Goal: Task Accomplishment & Management: Use online tool/utility

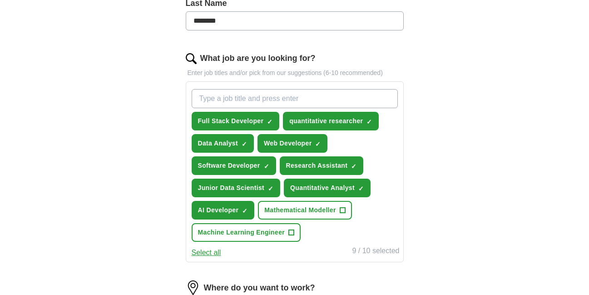
scroll to position [254, 0]
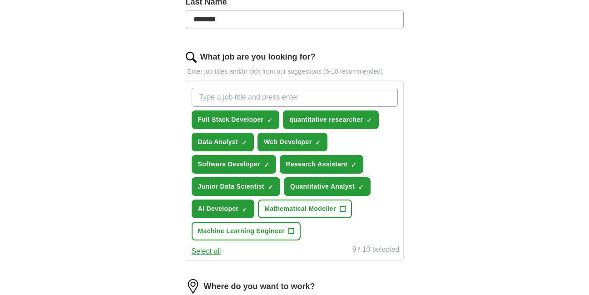
click at [238, 99] on input "What job are you looking for?" at bounding box center [295, 97] width 206 height 19
type input "Graduate"
click at [238, 99] on input "Graduate" at bounding box center [295, 97] width 206 height 19
click at [216, 92] on input "Graduate" at bounding box center [295, 97] width 206 height 19
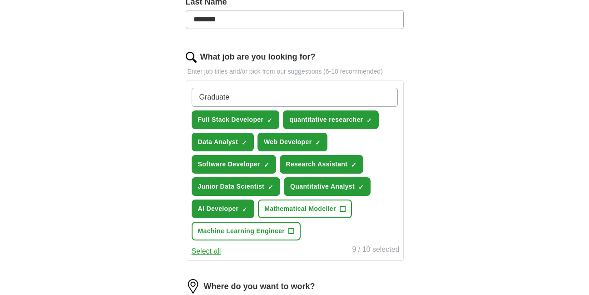
click at [216, 92] on input "Graduate" at bounding box center [295, 97] width 206 height 19
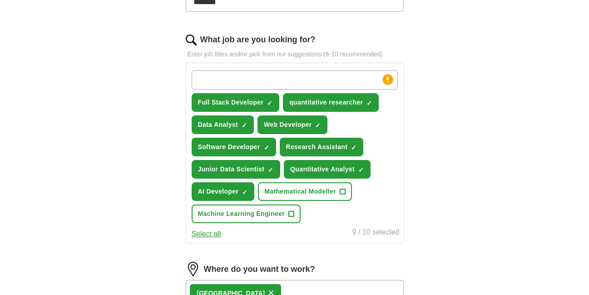
click at [128, 108] on div "ApplyIQ Let ApplyIQ do the hard work of searching and applying for jobs. Just t…" at bounding box center [294, 133] width 581 height 755
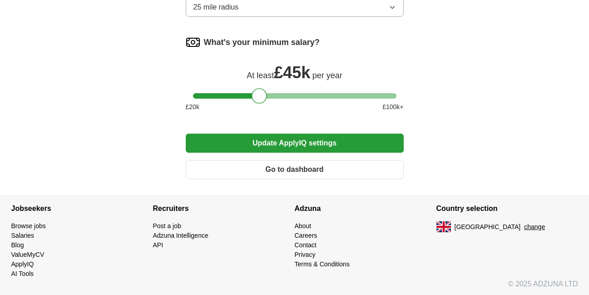
scroll to position [589, 0]
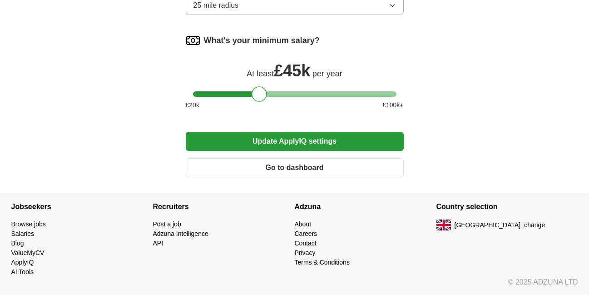
click at [255, 144] on button "Update ApplyIQ settings" at bounding box center [295, 141] width 218 height 19
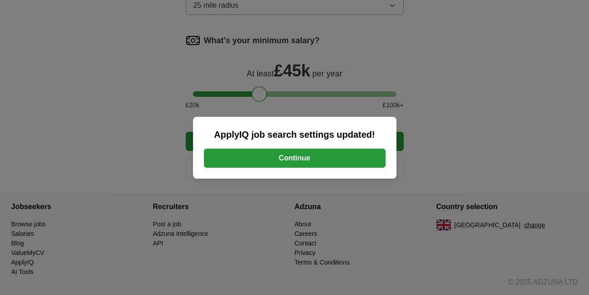
click at [275, 162] on button "Continue" at bounding box center [295, 158] width 182 height 19
